Goal: Task Accomplishment & Management: Manage account settings

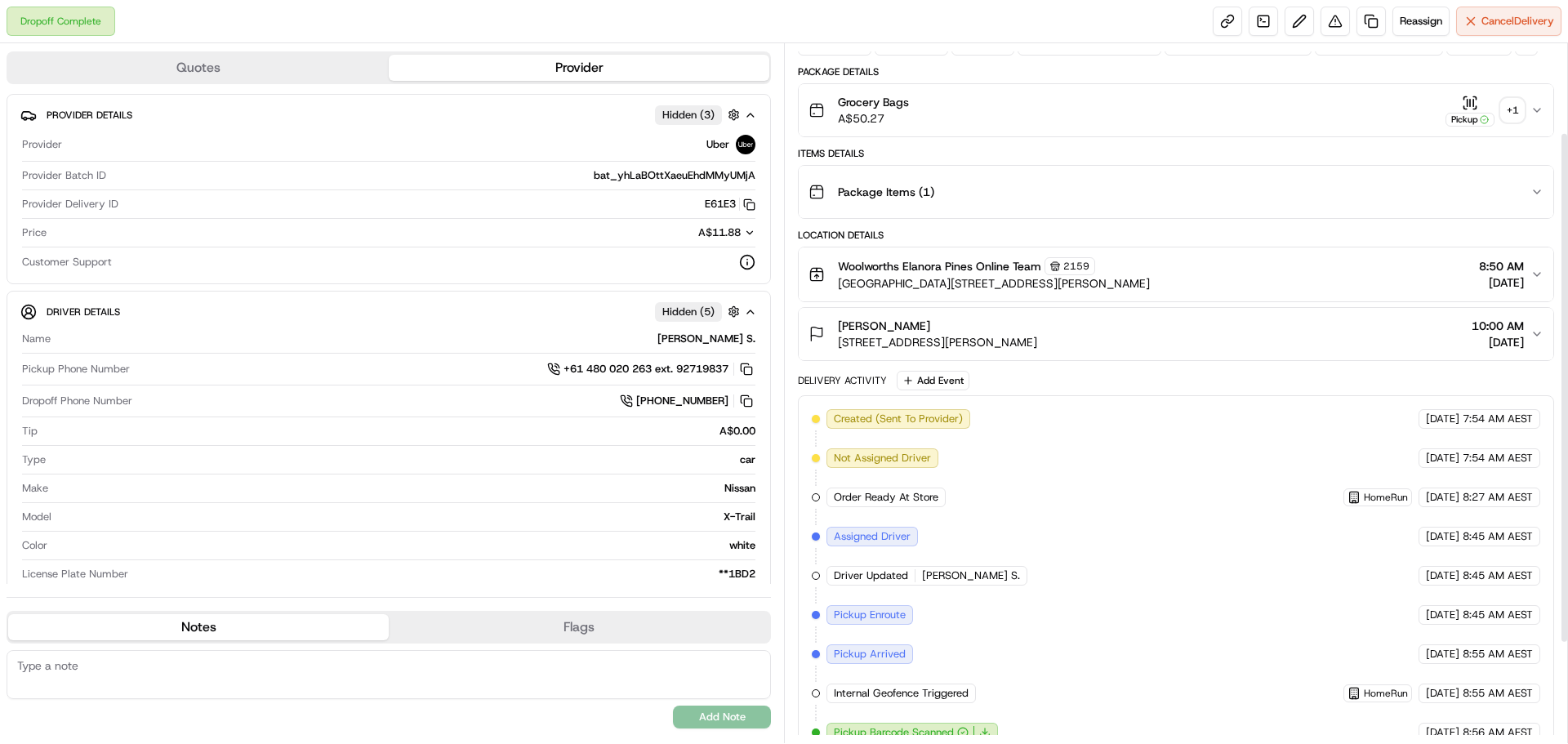
scroll to position [14, 0]
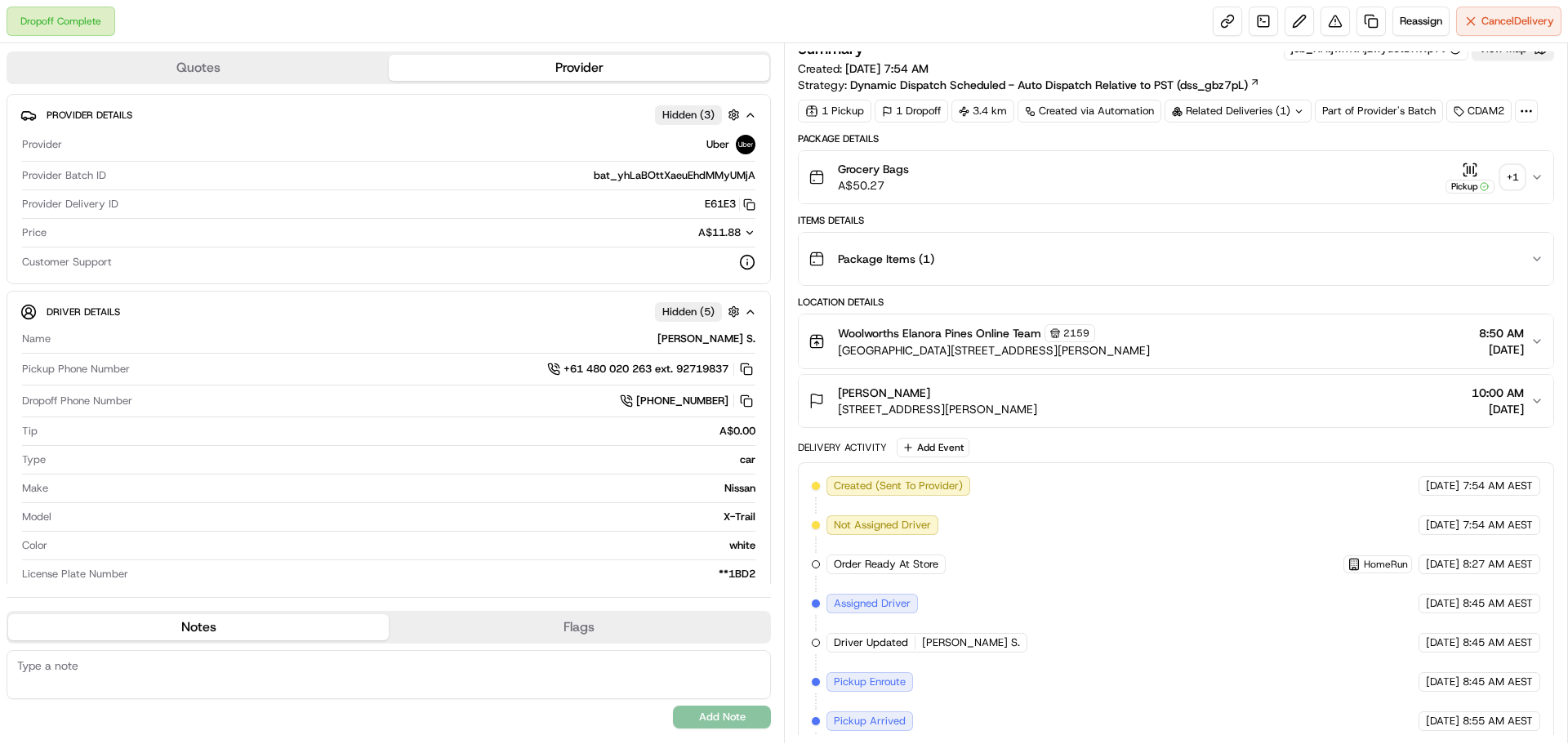
click at [1516, 173] on div "+ 1" at bounding box center [1512, 177] width 23 height 23
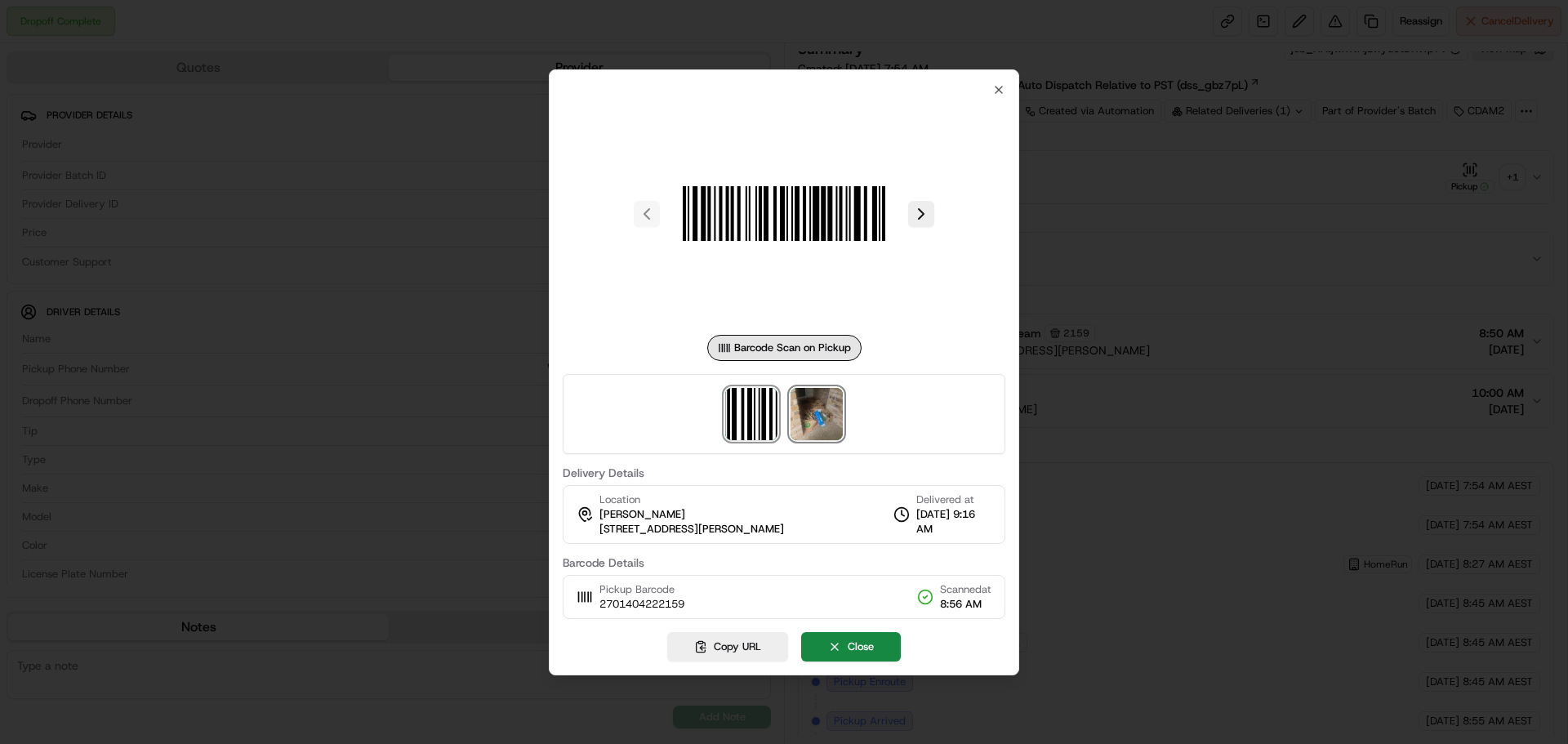
click at [814, 404] on img at bounding box center [816, 414] width 52 height 52
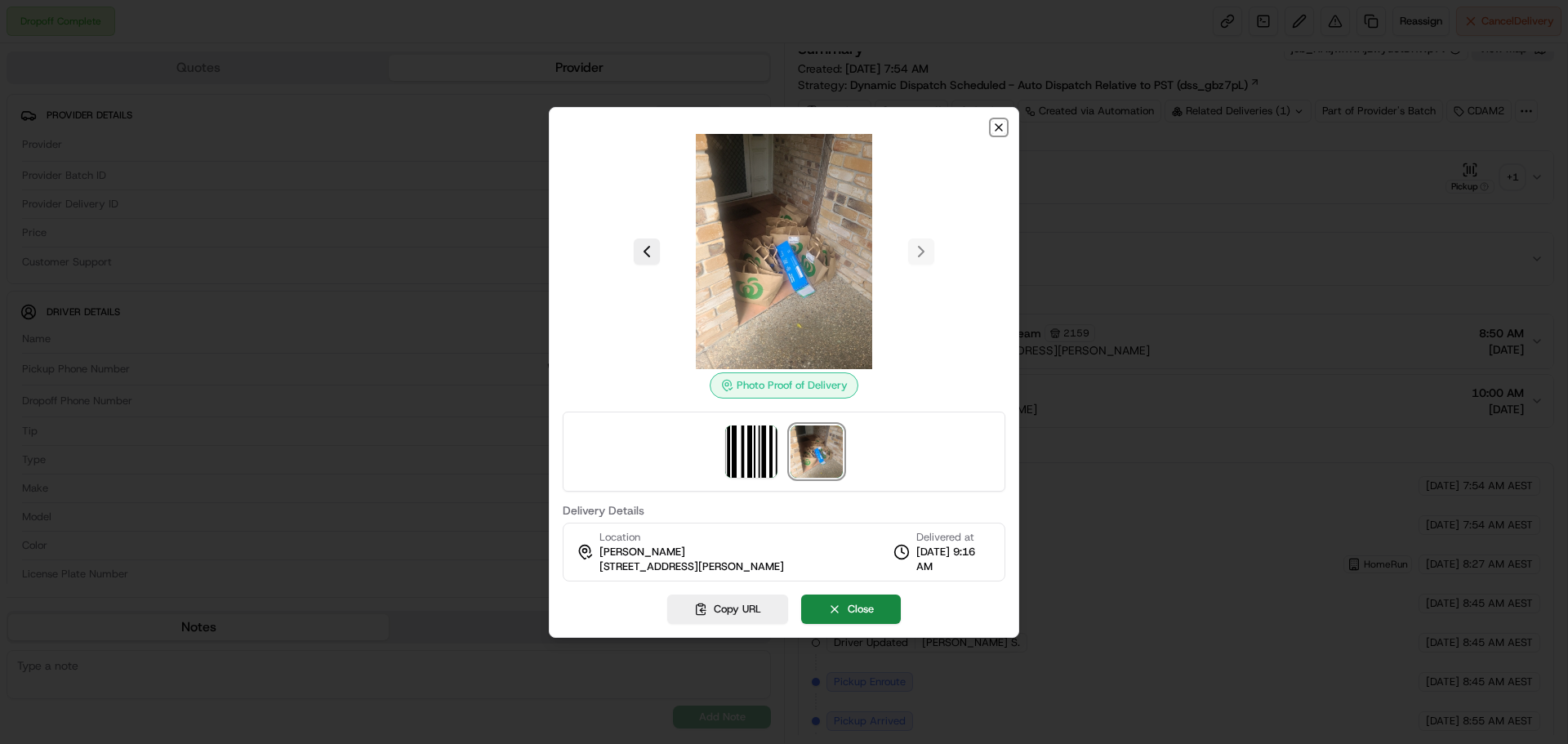
click at [997, 128] on icon "button" at bounding box center [998, 127] width 13 height 13
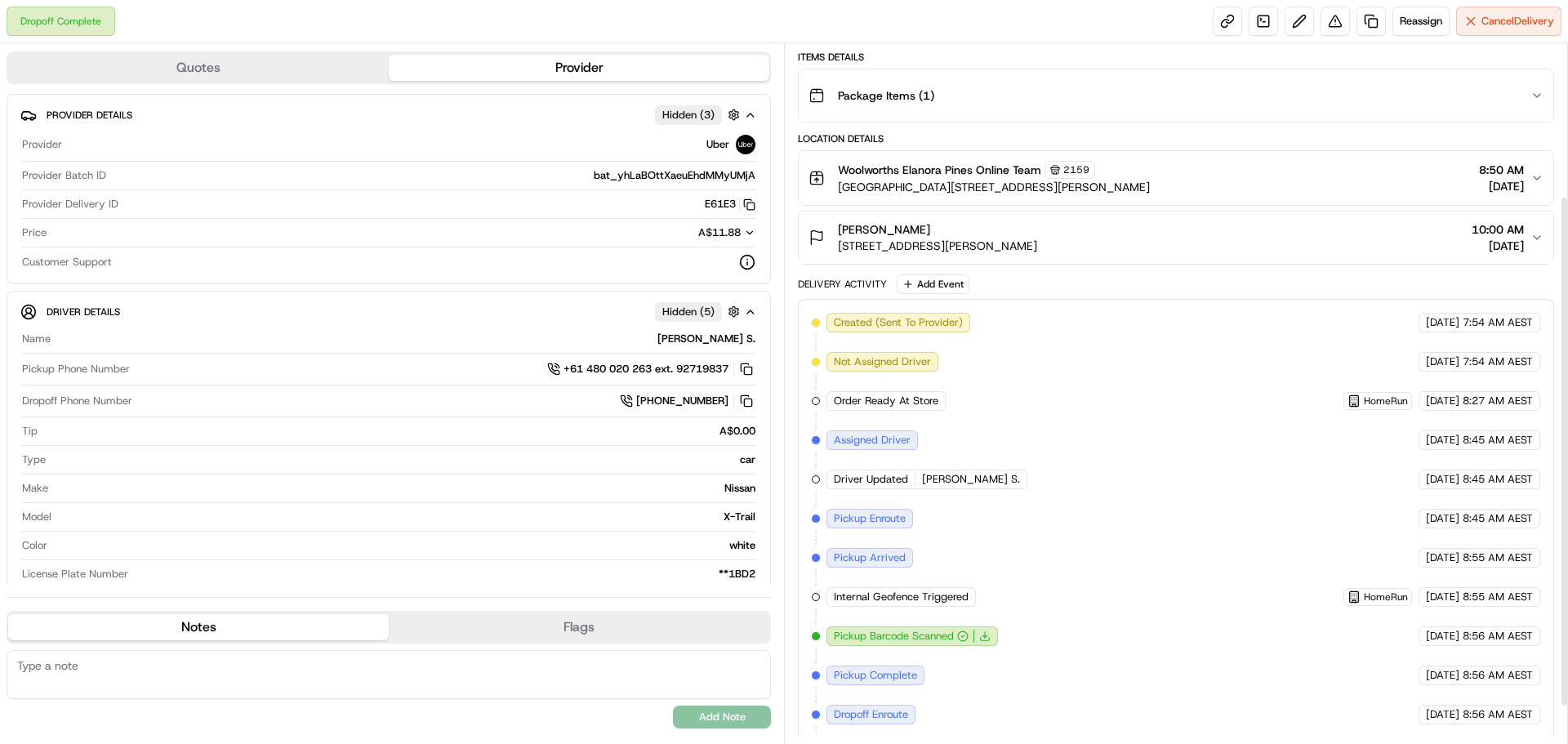
scroll to position [258, 0]
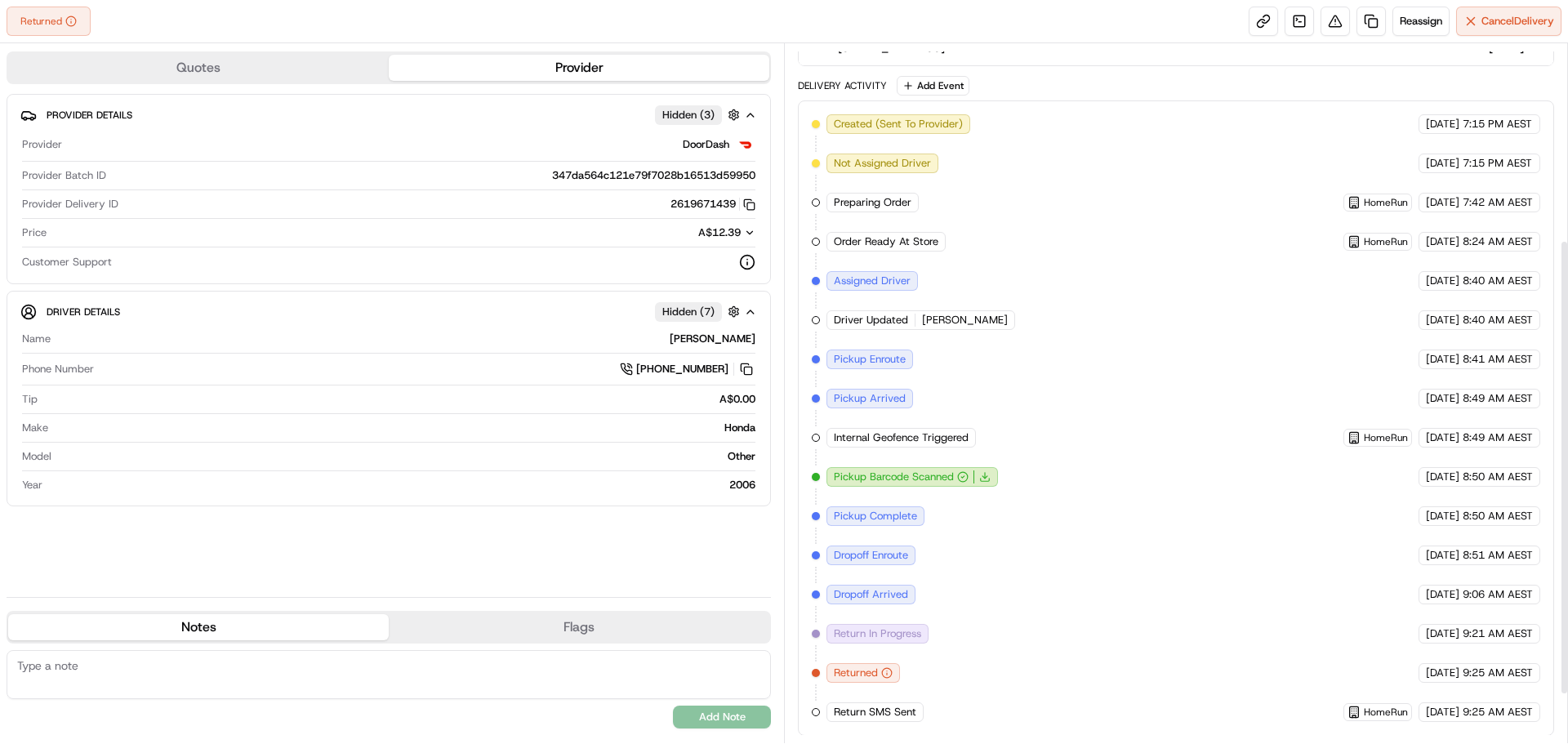
scroll to position [376, 0]
click at [1413, 23] on span "Reassign" at bounding box center [1421, 21] width 42 height 15
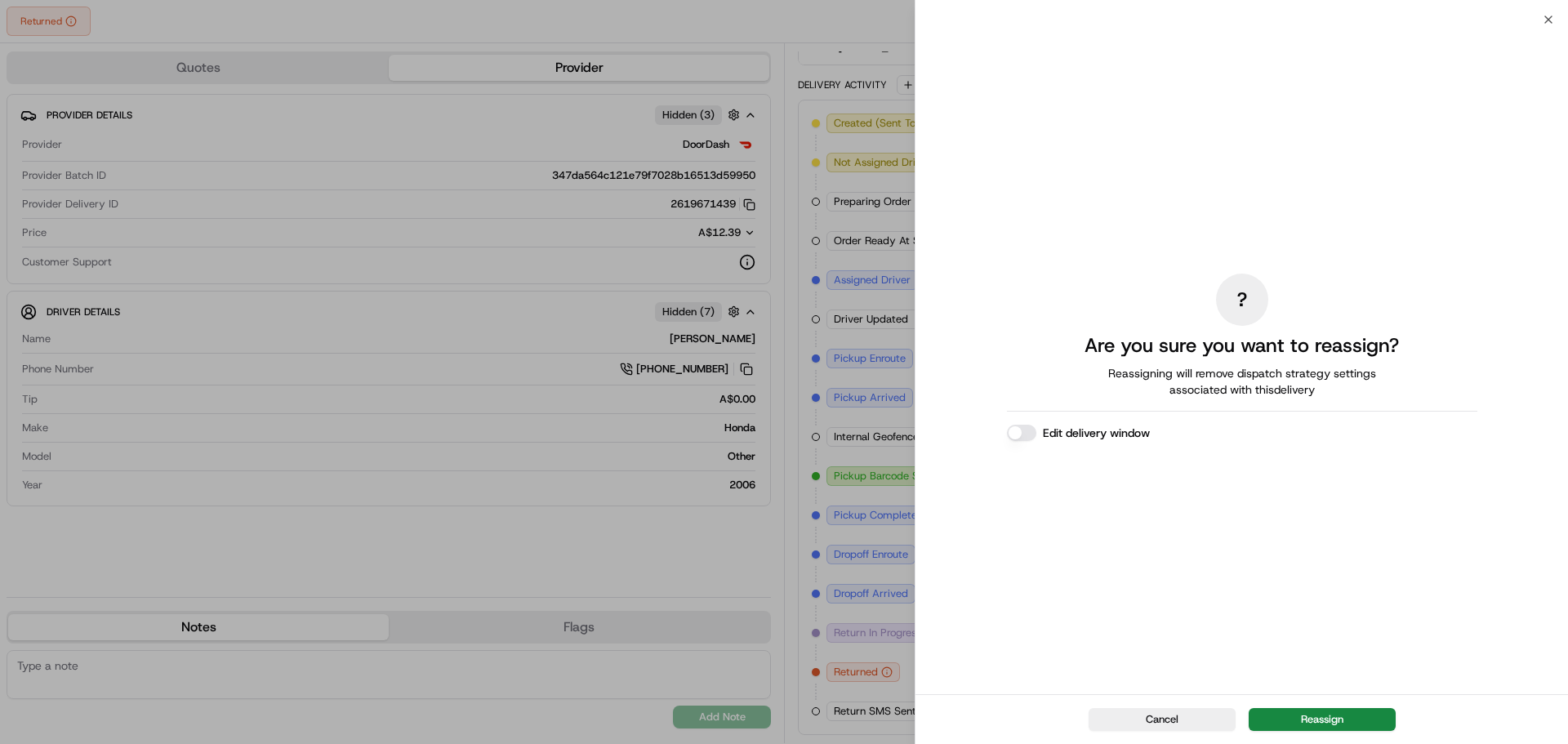
drag, startPoint x: 1334, startPoint y: 713, endPoint x: 1233, endPoint y: 664, distance: 112.3
click at [1333, 713] on button "Reassign" at bounding box center [1322, 718] width 147 height 23
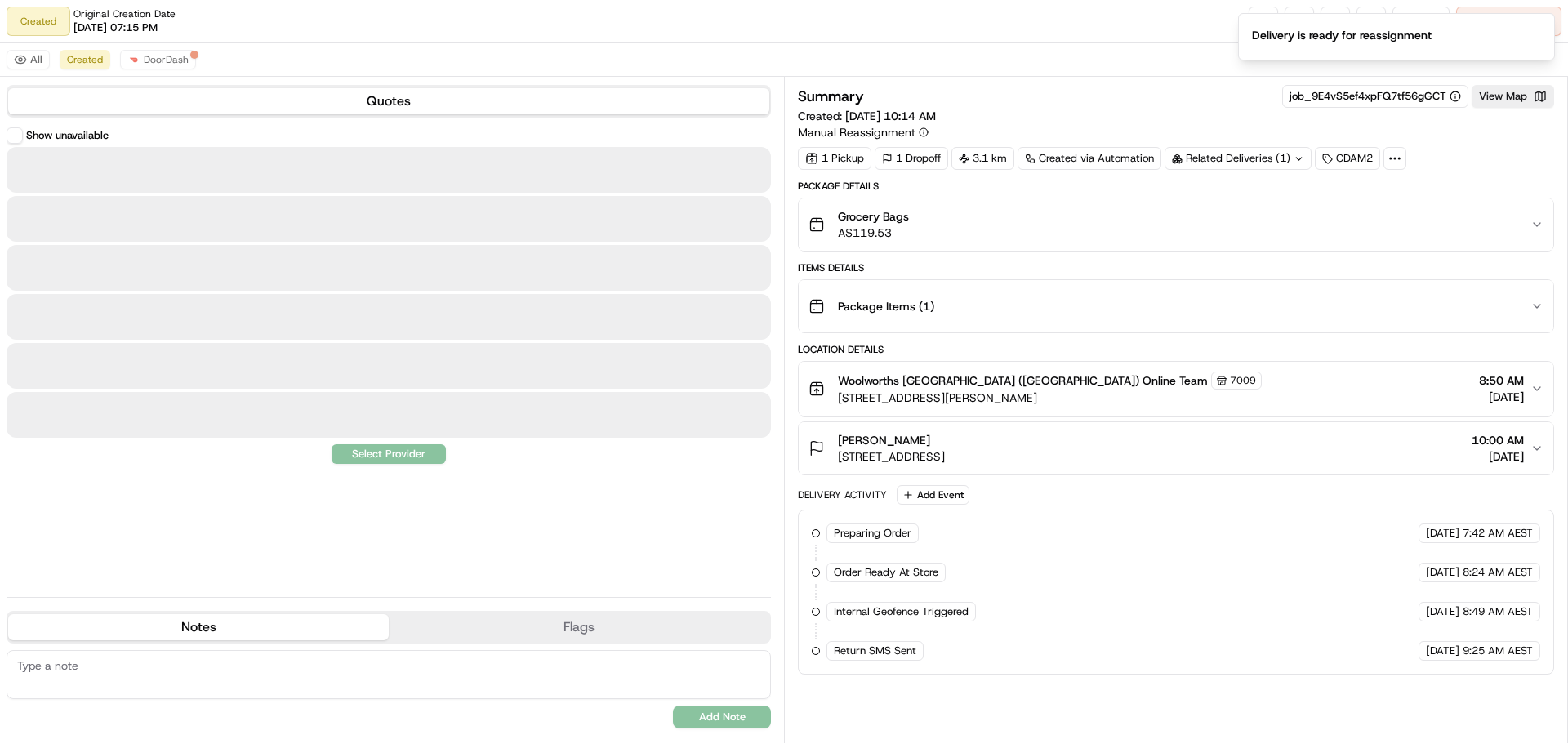
scroll to position [0, 0]
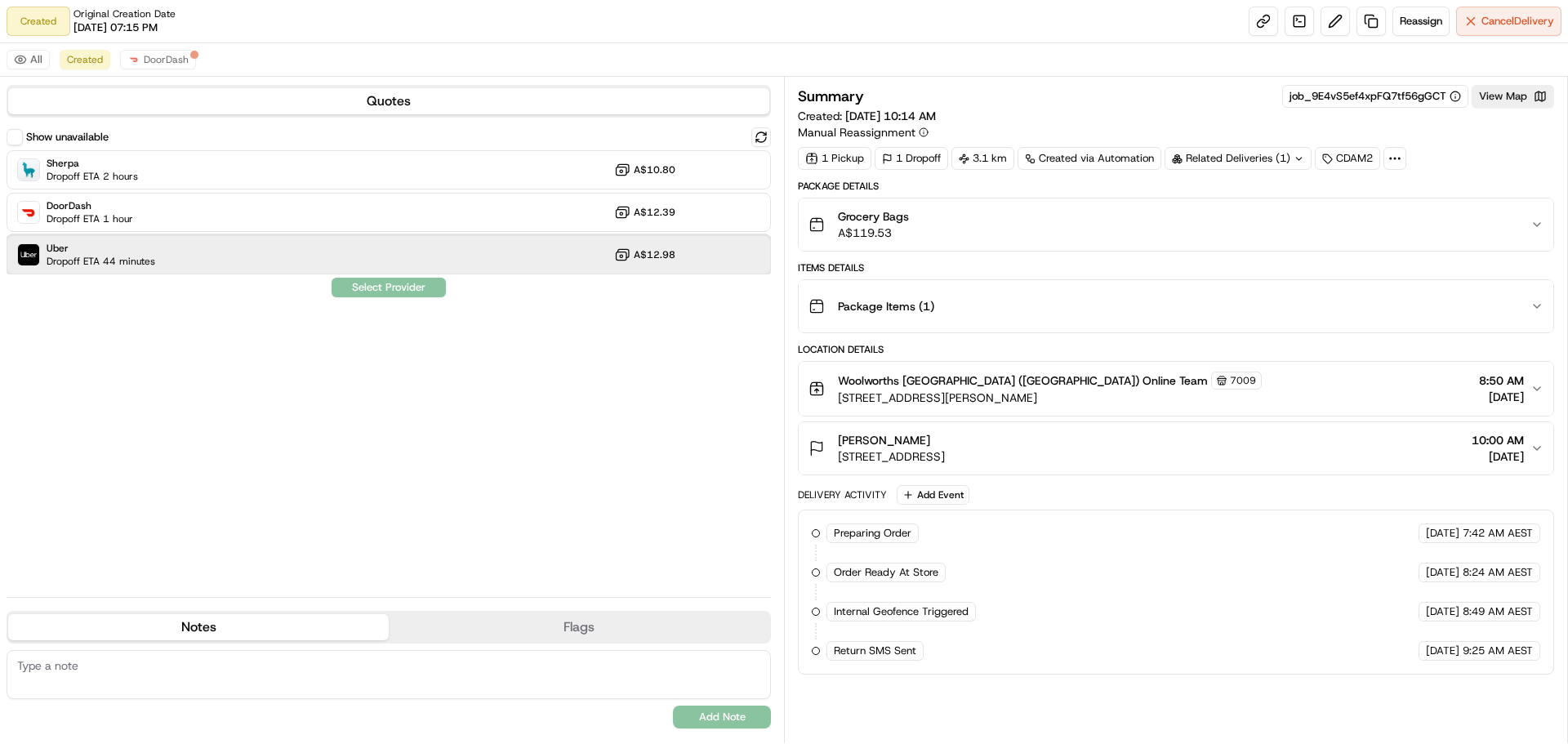
click at [234, 238] on div "Uber Dropoff ETA 44 minutes A$12.98" at bounding box center [389, 255] width 765 height 39
click at [383, 301] on div "Show unavailable Sherpa Dropoff ETA 2 hours A$10.80 DoorDash Dropoff ETA 1 hour…" at bounding box center [389, 356] width 765 height 456
click at [385, 288] on button "Assign Provider" at bounding box center [388, 287] width 116 height 20
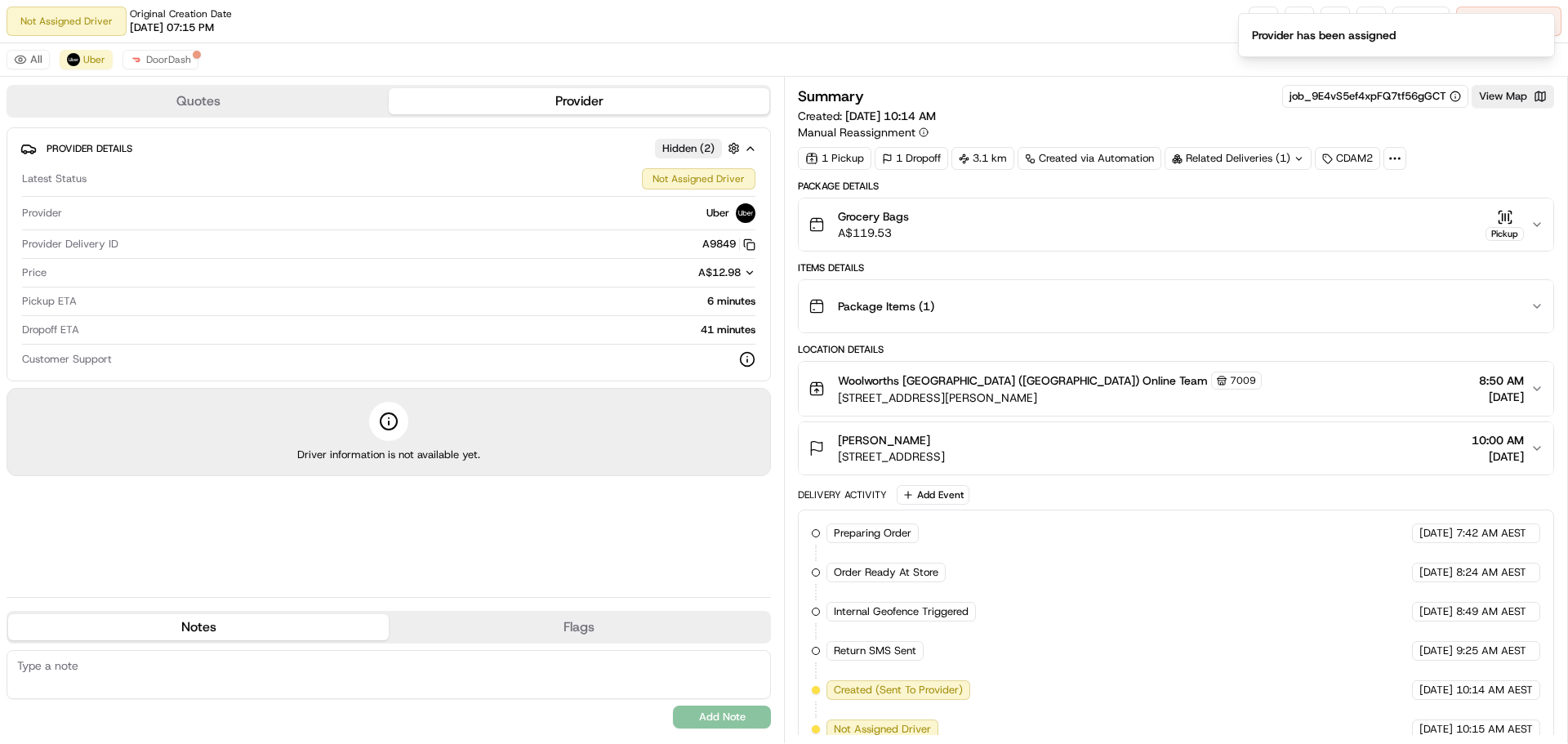
click at [210, 623] on button "Notes" at bounding box center [198, 627] width 380 height 27
click at [134, 670] on textarea at bounding box center [389, 674] width 765 height 49
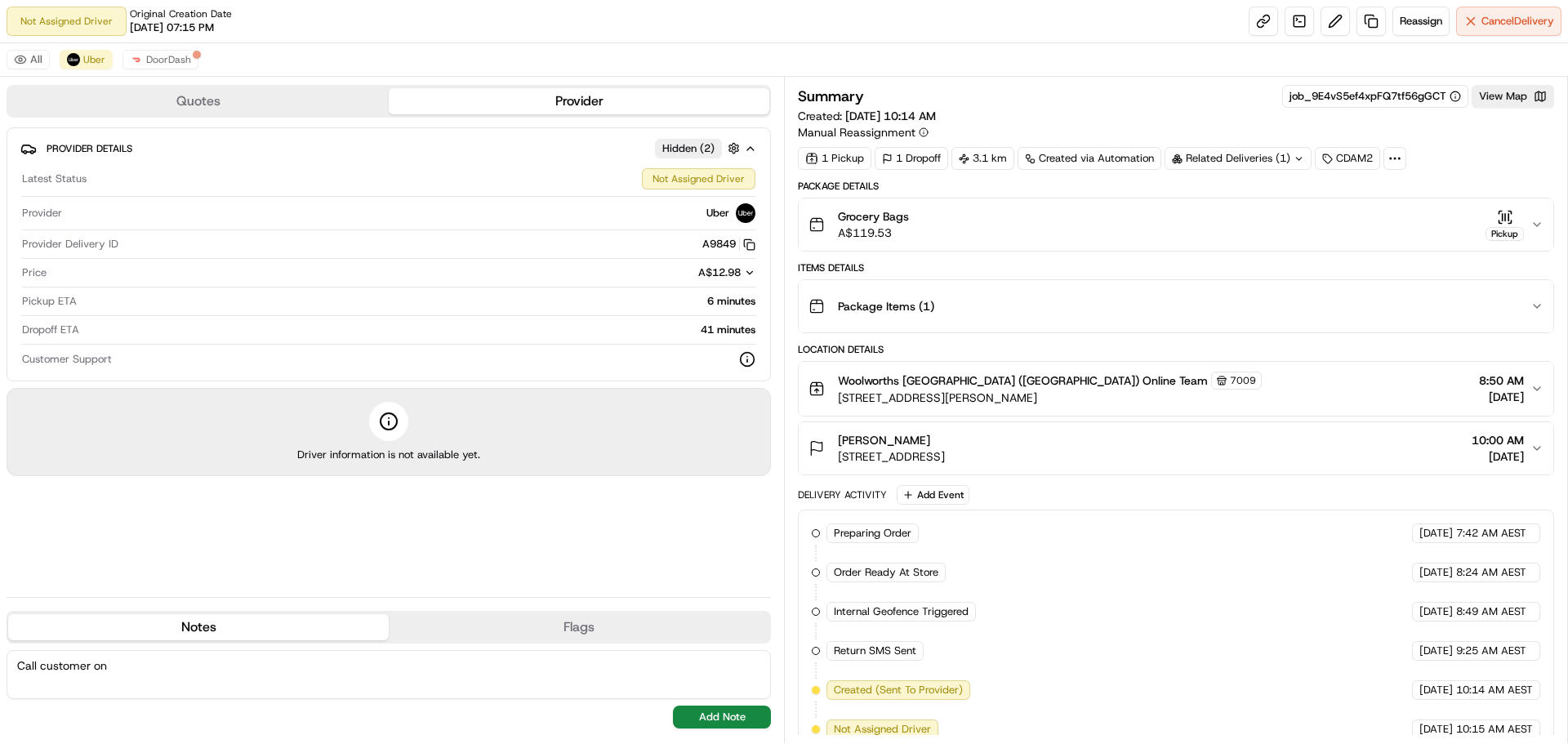
click at [171, 668] on textarea "Call customer on" at bounding box center [389, 674] width 765 height 49
paste textarea "0461370759"
type textarea "Call customer on 0461370759 if assistance needed."
click at [751, 712] on button "Add Note" at bounding box center [723, 716] width 98 height 23
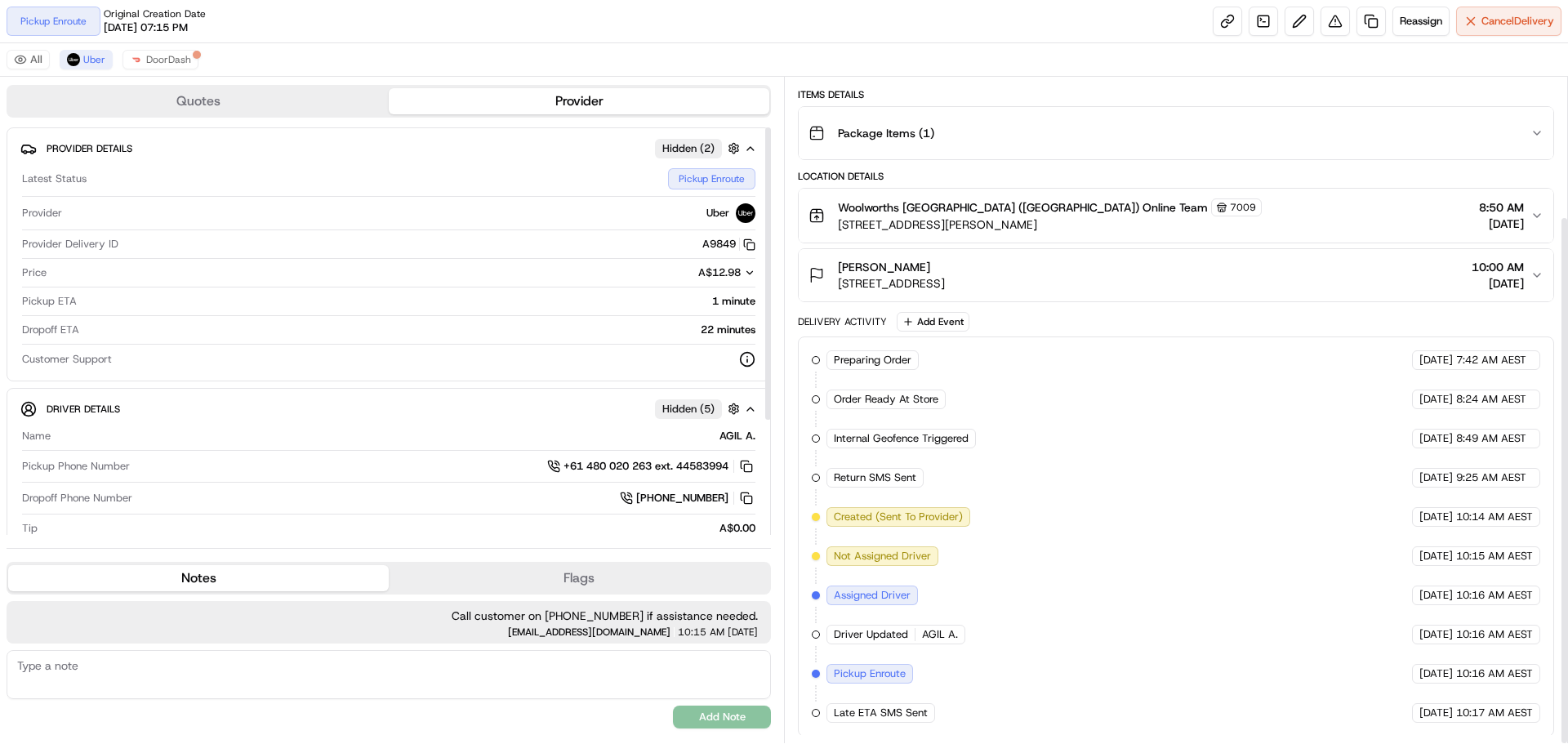
scroll to position [175, 0]
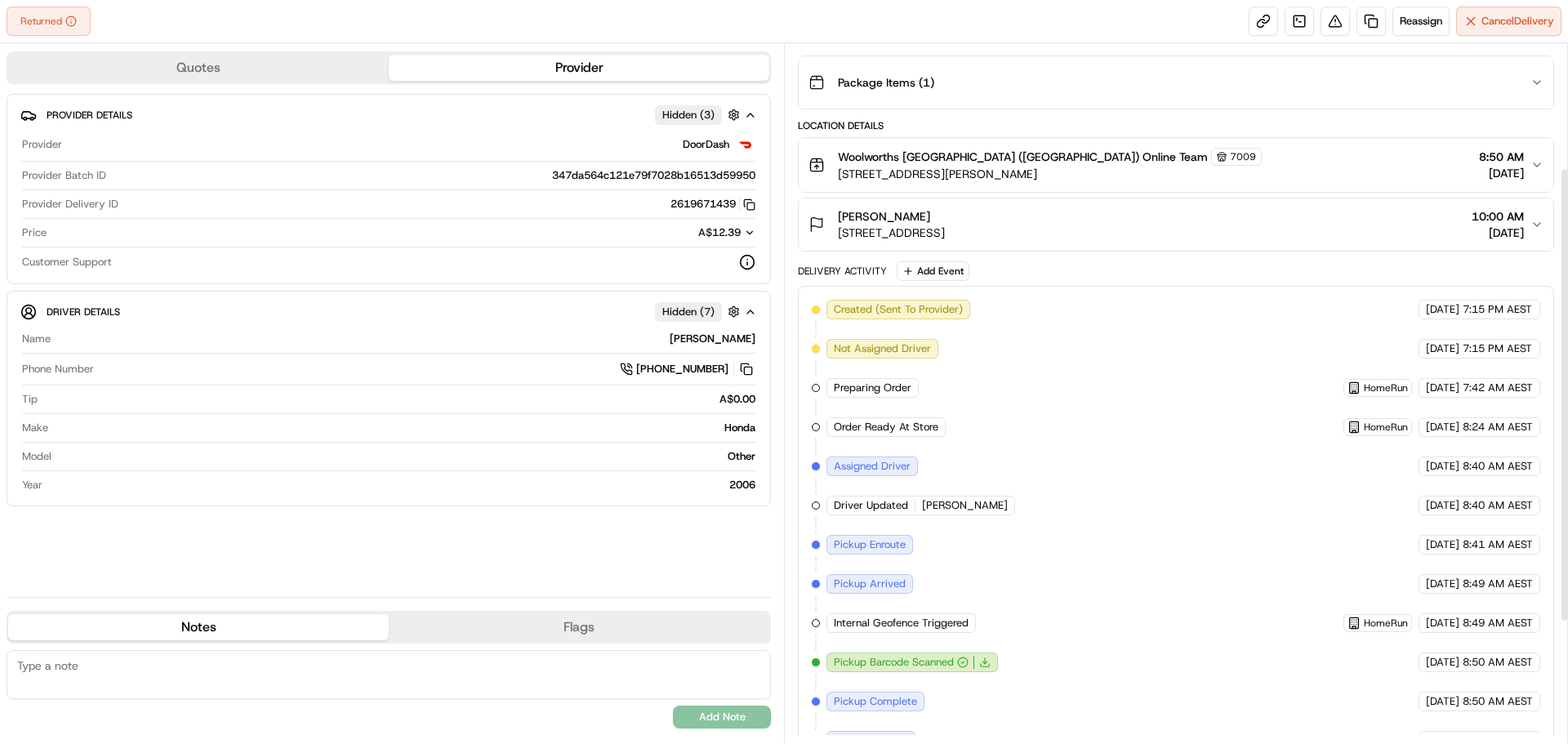
scroll to position [132, 0]
